Goal: Transaction & Acquisition: Purchase product/service

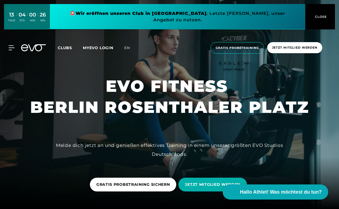
click at [151, 33] on div "13 TAGE : 04 STD : 00 MIN : 26 SEK 🚨 Wir eröffnen unseren Club in [GEOGRAPHIC_D…" at bounding box center [169, 16] width 339 height 33
click at [125, 45] on span "en" at bounding box center [127, 47] width 6 height 5
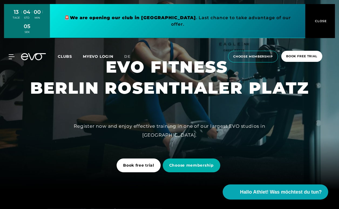
scroll to position [19, 0]
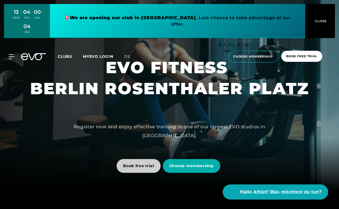
click at [146, 166] on span "Book free trial" at bounding box center [138, 166] width 31 height 6
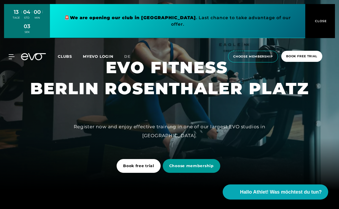
click at [181, 166] on span "Choose membership" at bounding box center [191, 166] width 45 height 6
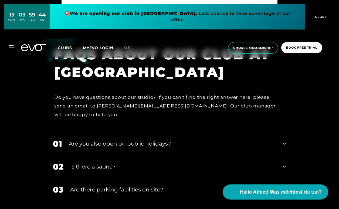
scroll to position [1725, 0]
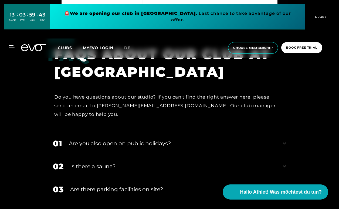
click at [181, 155] on div "02 Is there a sauna?" at bounding box center [169, 166] width 244 height 23
click at [181, 162] on div "Is there a sauna?" at bounding box center [173, 166] width 206 height 8
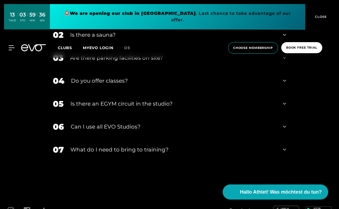
scroll to position [1856, 0]
click at [154, 123] on div "Can I use all EVO Studios?" at bounding box center [173, 127] width 205 height 8
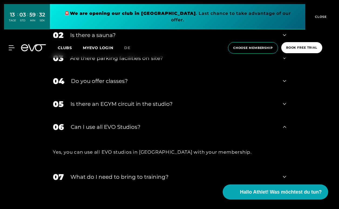
click at [153, 123] on div "Can I use all EVO Studios?" at bounding box center [173, 127] width 205 height 8
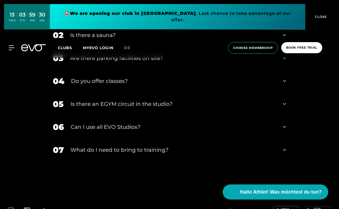
click at [163, 146] on div "What do I need to bring to training?" at bounding box center [173, 150] width 206 height 8
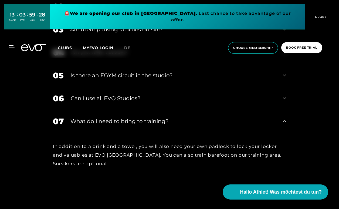
scroll to position [1896, 0]
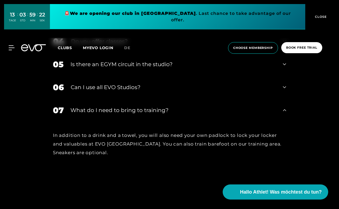
click at [271, 106] on div "What do I need to bring to training?" at bounding box center [173, 110] width 206 height 8
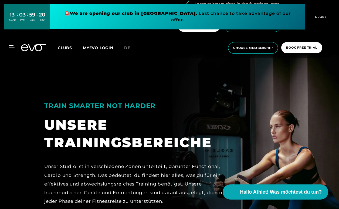
scroll to position [676, 0]
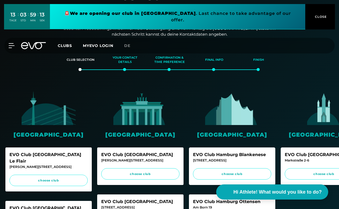
scroll to position [36, 0]
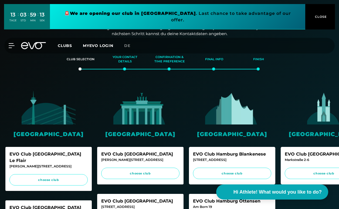
click at [140, 114] on img at bounding box center [140, 108] width 54 height 34
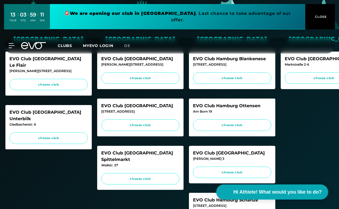
scroll to position [137, 0]
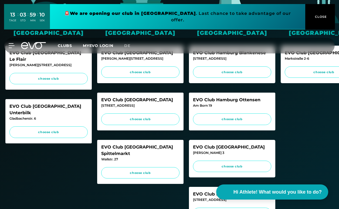
click at [156, 147] on div "EVO Club Berlin Spittelmarkt" at bounding box center [140, 150] width 78 height 13
copy div "Spittelmarkt"
click at [104, 145] on div "EVO Club Berlin Spittelmarkt" at bounding box center [140, 150] width 78 height 13
drag, startPoint x: 104, startPoint y: 145, endPoint x: 158, endPoint y: 145, distance: 54.2
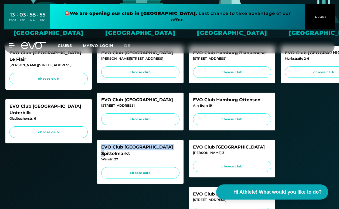
click at [158, 145] on div "EVO Club Berlin Spittelmarkt" at bounding box center [140, 150] width 78 height 13
copy div "EVO Club Berlin Spittelmarkt"
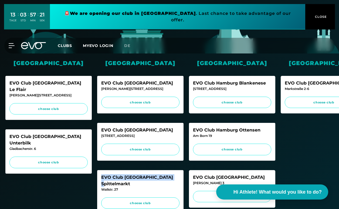
scroll to position [106, 0]
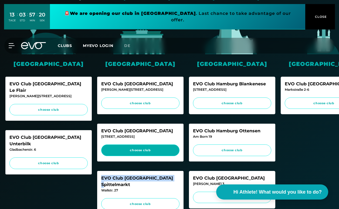
click at [157, 153] on link "choose club" at bounding box center [140, 150] width 78 height 12
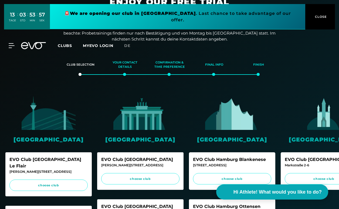
scroll to position [0, 0]
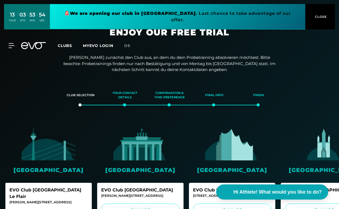
click at [67, 43] on span "Clubs" at bounding box center [65, 45] width 14 height 5
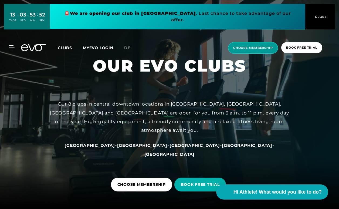
click at [261, 46] on span "choose membership" at bounding box center [253, 48] width 40 height 5
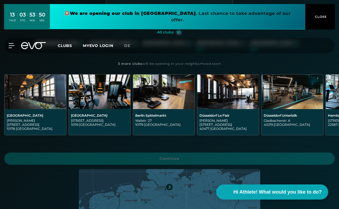
scroll to position [111, 0]
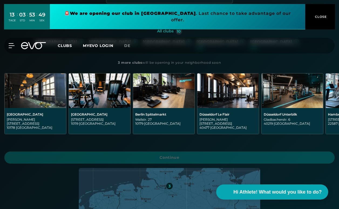
click at [112, 110] on div "Berlin Rosenthaler Platz Torstraße 125 10119 Berlin" at bounding box center [99, 121] width 61 height 26
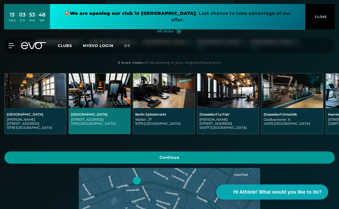
click at [161, 158] on span "Continue" at bounding box center [169, 157] width 330 height 12
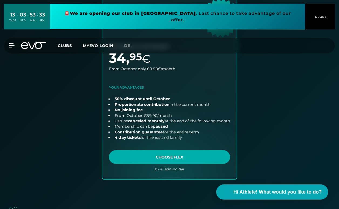
scroll to position [368, 0]
click at [168, 160] on link "choose plan" at bounding box center [169, 81] width 134 height 196
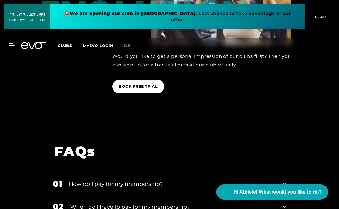
scroll to position [1278, 0]
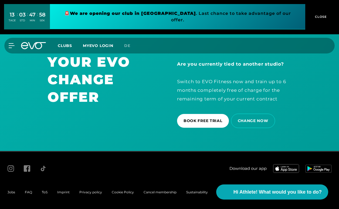
click at [65, 43] on span "Clubs" at bounding box center [65, 45] width 14 height 5
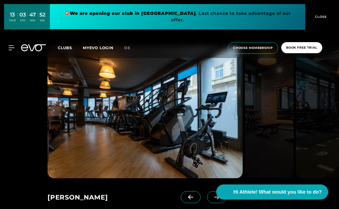
scroll to position [362, 0]
click at [214, 194] on icon at bounding box center [216, 196] width 5 height 5
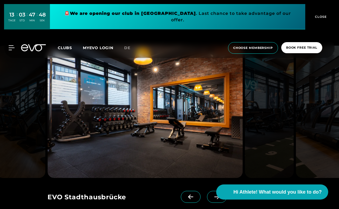
click at [214, 194] on icon at bounding box center [216, 196] width 5 height 5
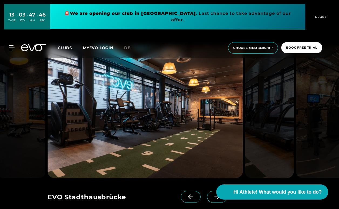
click at [214, 194] on icon at bounding box center [216, 196] width 5 height 5
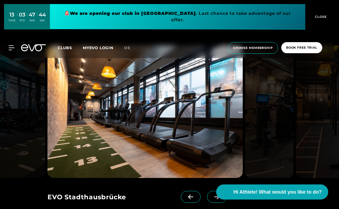
click at [214, 194] on icon at bounding box center [216, 196] width 5 height 5
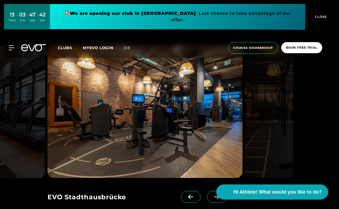
click at [214, 194] on icon at bounding box center [216, 196] width 5 height 5
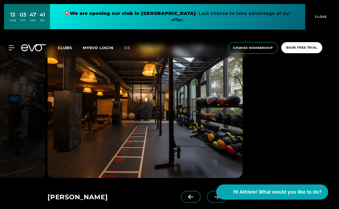
click at [214, 194] on icon at bounding box center [216, 196] width 5 height 5
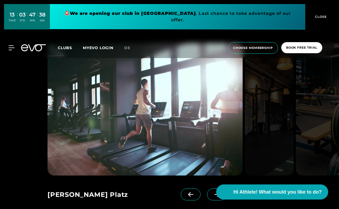
scroll to position [744, 0]
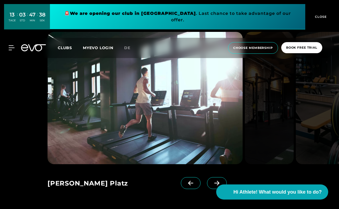
click at [212, 180] on icon at bounding box center [216, 182] width 9 height 5
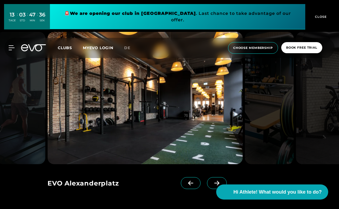
click at [212, 180] on icon at bounding box center [216, 182] width 9 height 5
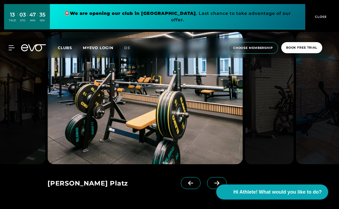
click at [212, 180] on icon at bounding box center [216, 182] width 9 height 5
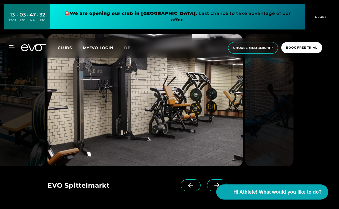
scroll to position [742, 0]
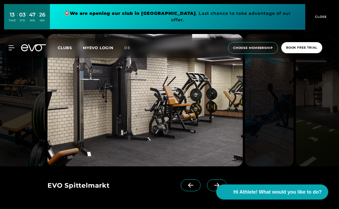
click at [207, 179] on span at bounding box center [217, 185] width 20 height 12
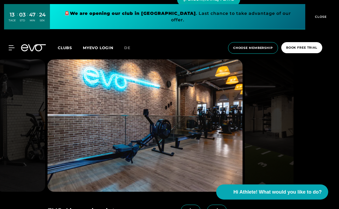
scroll to position [731, 0]
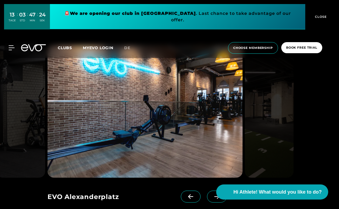
click at [207, 190] on span at bounding box center [217, 196] width 20 height 12
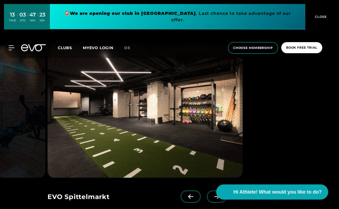
click at [207, 190] on span at bounding box center [217, 196] width 20 height 12
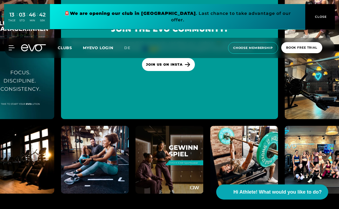
scroll to position [2474, 0]
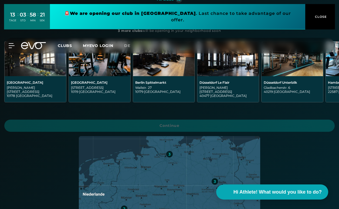
scroll to position [143, 0]
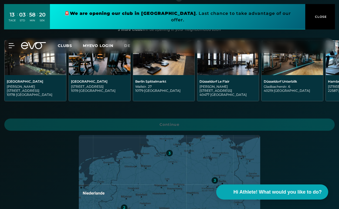
click at [101, 80] on div "[GEOGRAPHIC_DATA]" at bounding box center [99, 81] width 57 height 4
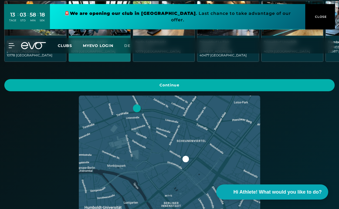
scroll to position [183, 0]
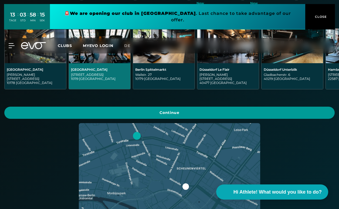
click at [181, 111] on span "Continue" at bounding box center [169, 113] width 317 height 6
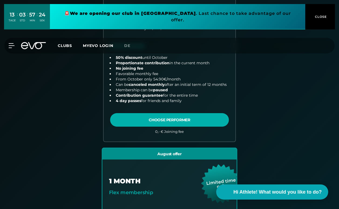
scroll to position [202, 0]
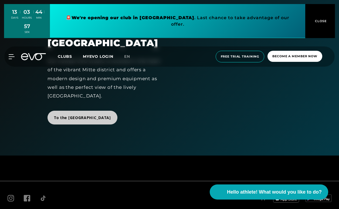
scroll to position [27, 0]
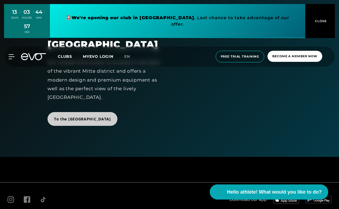
click at [105, 117] on font "To the Studio Rosenthaler Platz" at bounding box center [82, 118] width 57 height 5
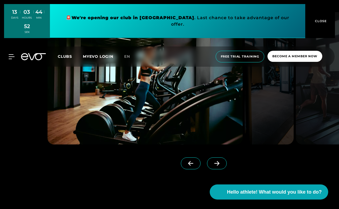
click at [207, 159] on span at bounding box center [217, 163] width 20 height 12
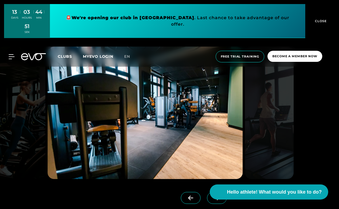
scroll to position [423, 0]
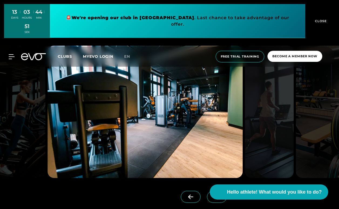
click at [186, 196] on icon at bounding box center [190, 196] width 9 height 5
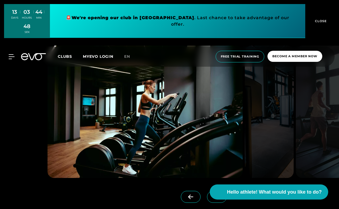
click at [212, 197] on icon at bounding box center [216, 196] width 9 height 5
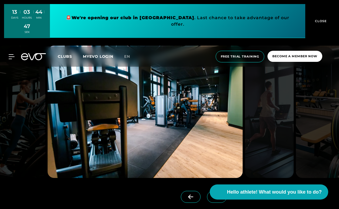
click at [212, 197] on icon at bounding box center [216, 196] width 9 height 5
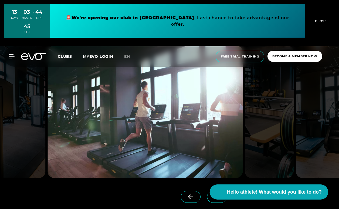
click at [207, 203] on link at bounding box center [218, 202] width 22 height 22
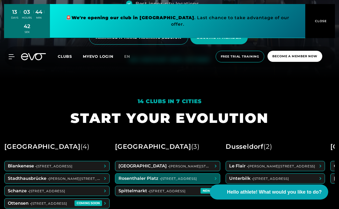
scroll to position [131, 0]
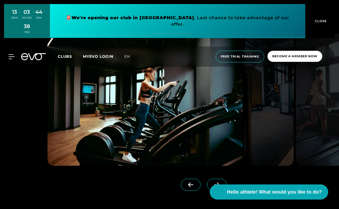
scroll to position [440, 0]
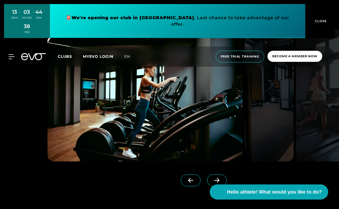
click at [212, 179] on icon at bounding box center [216, 180] width 9 height 5
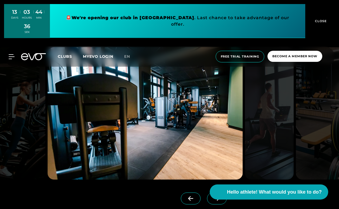
scroll to position [420, 0]
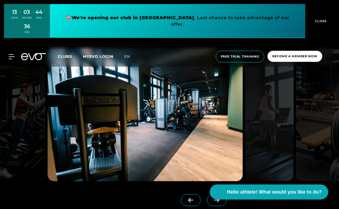
click at [207, 195] on span at bounding box center [217, 200] width 20 height 12
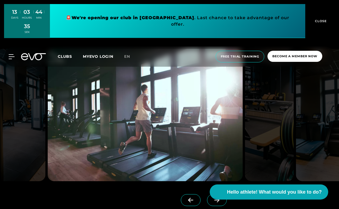
click at [207, 195] on span at bounding box center [217, 200] width 20 height 12
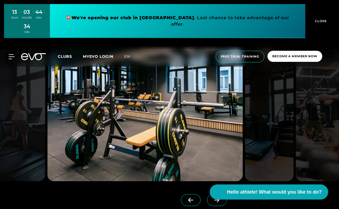
click at [207, 195] on span at bounding box center [217, 200] width 20 height 12
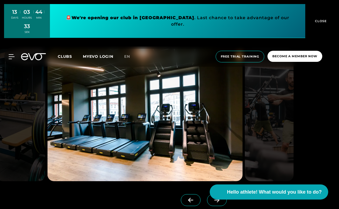
click at [207, 195] on span at bounding box center [217, 200] width 20 height 12
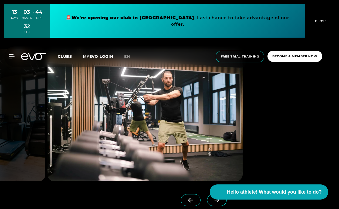
click at [207, 195] on span at bounding box center [217, 200] width 20 height 12
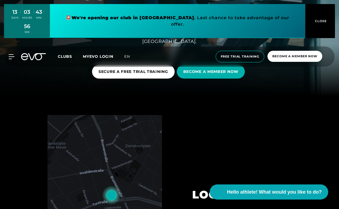
scroll to position [0, 0]
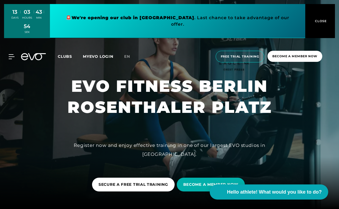
click at [319, 23] on span "CLOSE" at bounding box center [319, 21] width 13 height 5
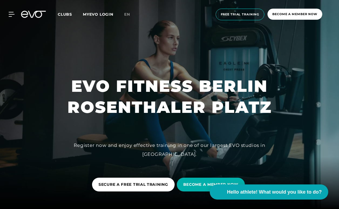
click at [29, 15] on icon at bounding box center [33, 14] width 25 height 7
